Goal: Task Accomplishment & Management: Manage account settings

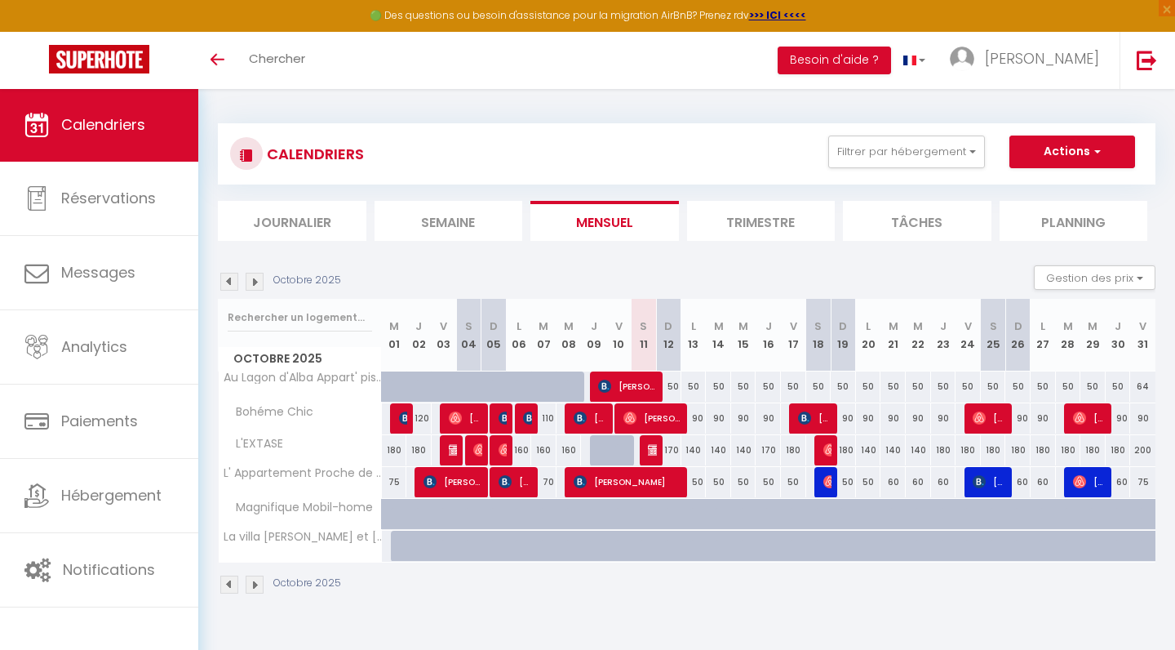
click at [915, 412] on div "90" at bounding box center [918, 418] width 25 height 30
type input "90"
type input "Mer 22 Octobre 2025"
type input "Jeu 23 Octobre 2025"
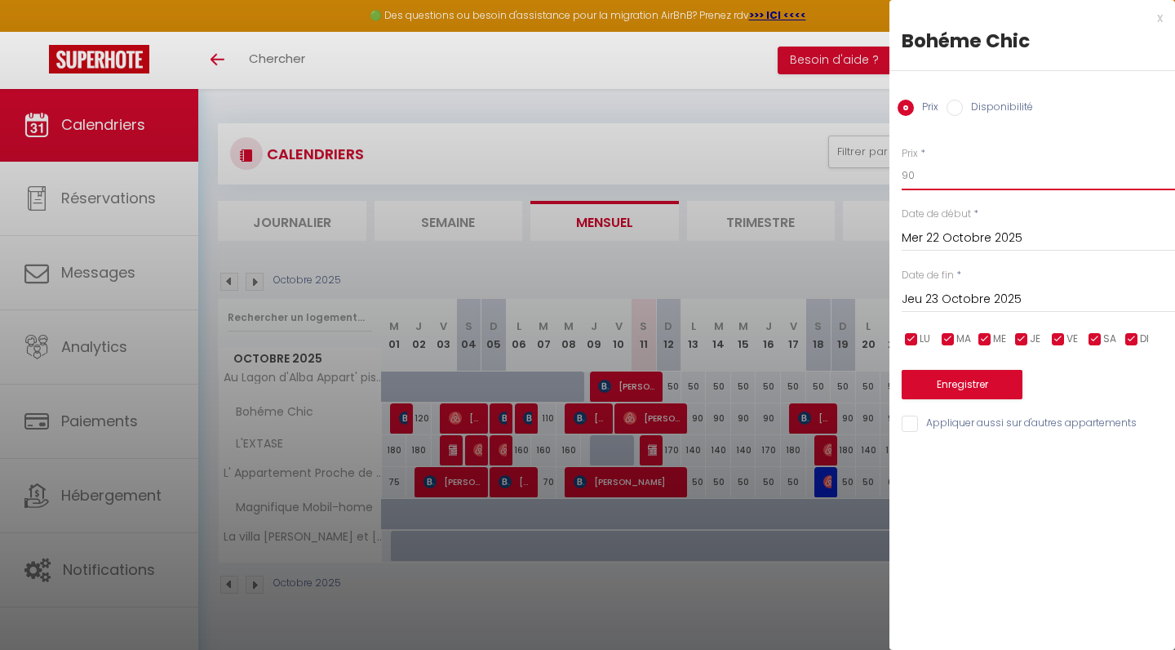
click at [924, 174] on input "90" at bounding box center [1038, 175] width 273 height 29
type input "9"
type input "70"
click at [964, 375] on button "Enregistrer" at bounding box center [962, 384] width 121 height 29
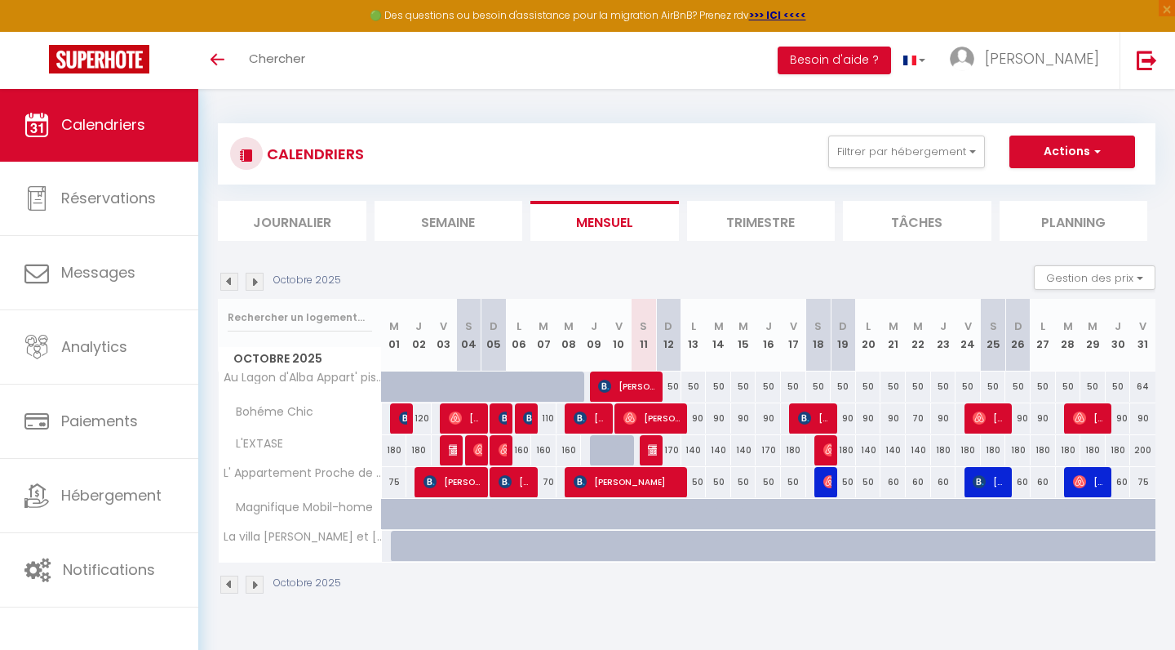
click at [919, 418] on div "70" at bounding box center [918, 418] width 25 height 30
type input "70"
type input "Mer 22 Octobre 2025"
type input "Jeu 23 Octobre 2025"
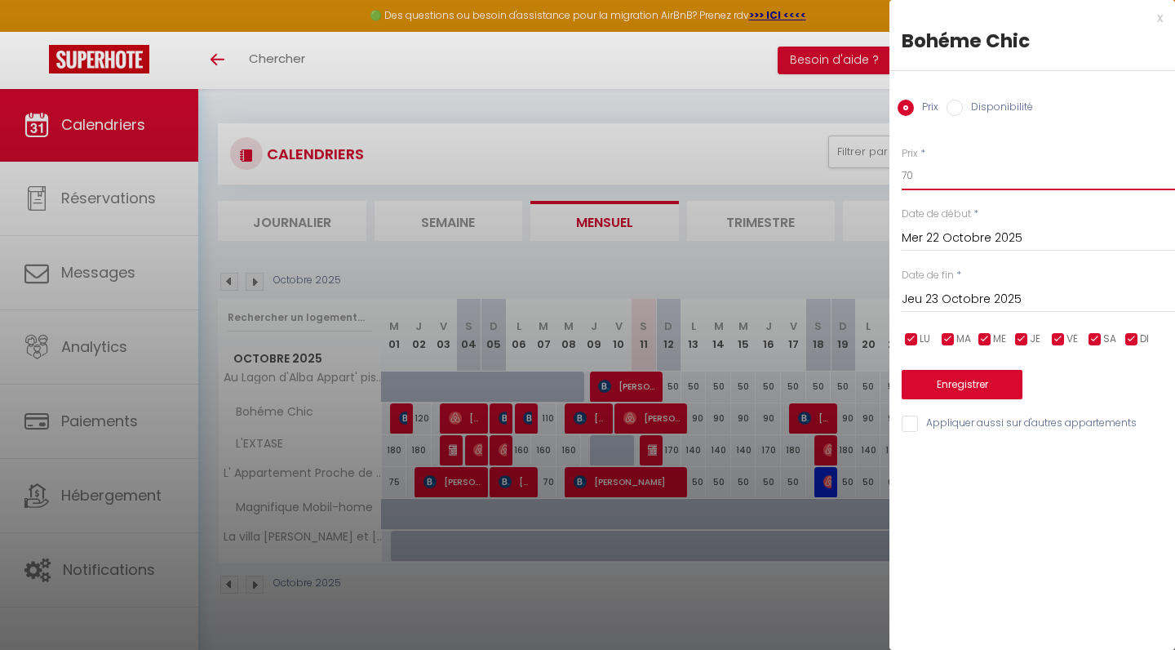
click at [926, 181] on input "70" at bounding box center [1038, 175] width 273 height 29
type input "7"
type input "90"
click at [953, 380] on button "Enregistrer" at bounding box center [962, 384] width 121 height 29
